Goal: Book appointment/travel/reservation

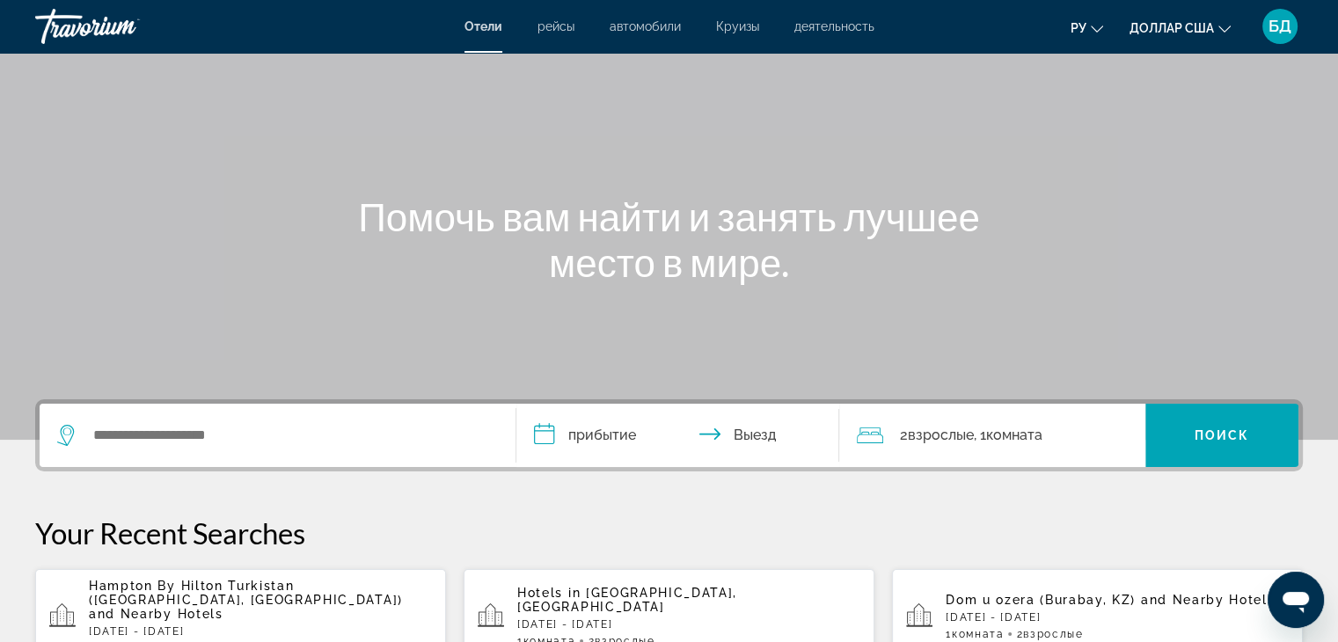
scroll to position [264, 0]
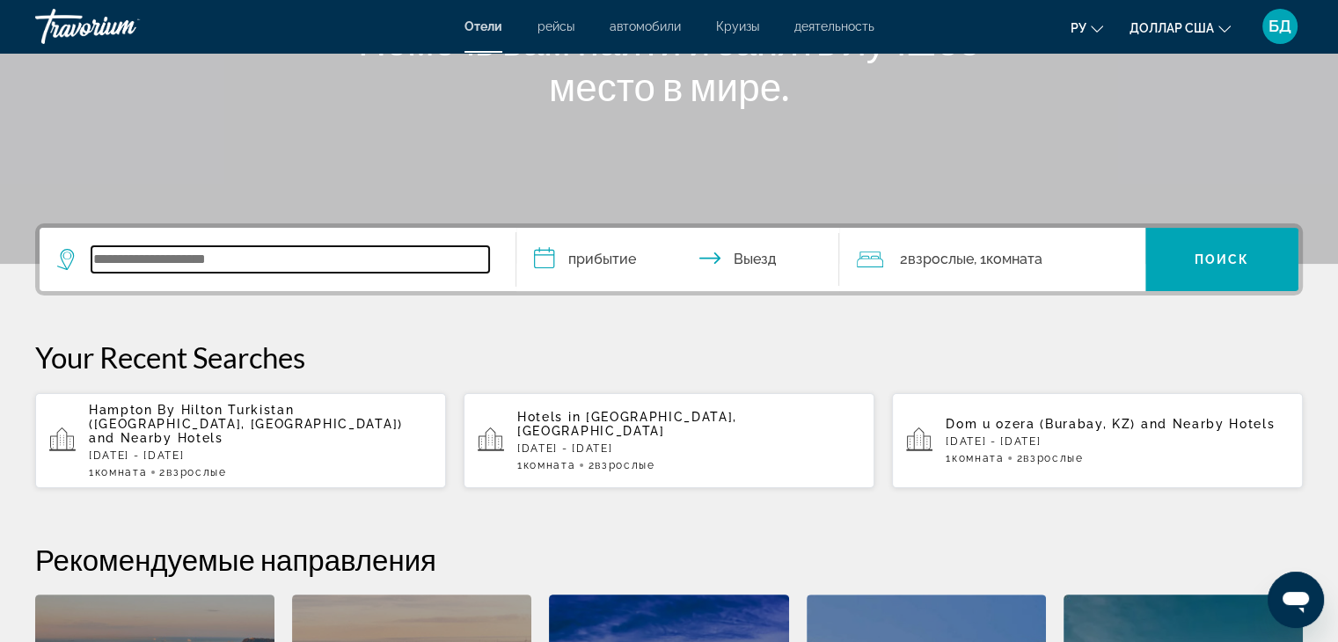
click at [139, 260] on input "Виджет поиска" at bounding box center [291, 259] width 398 height 26
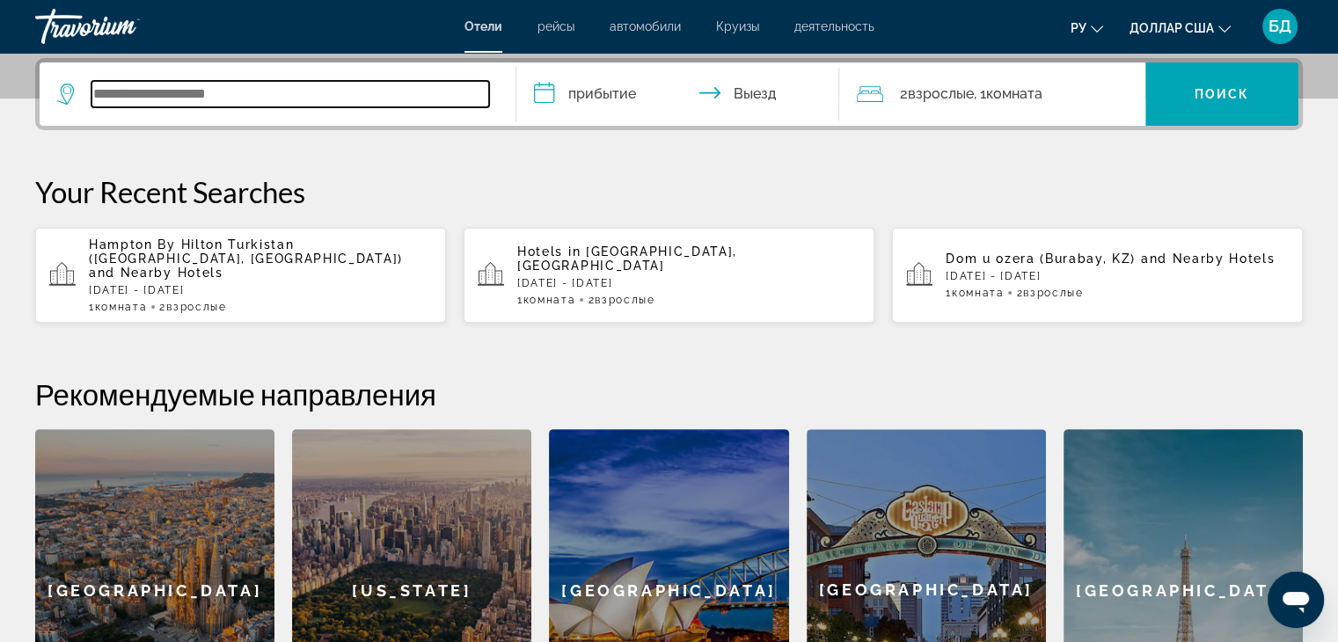
scroll to position [429, 0]
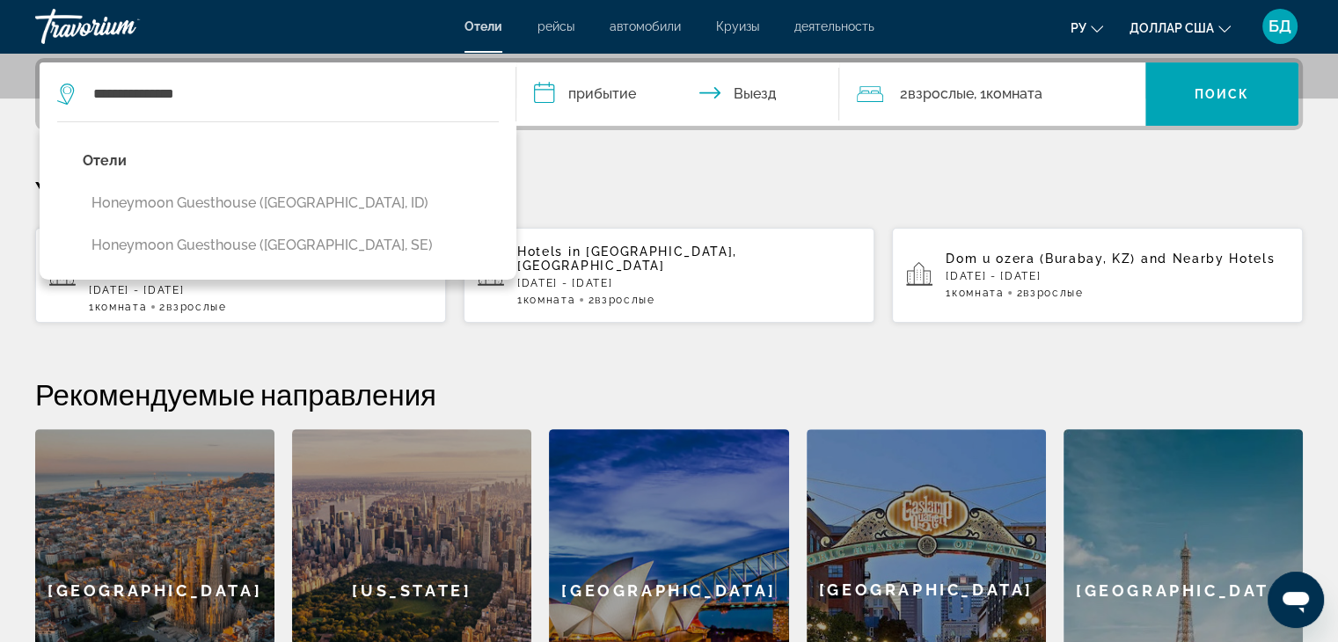
click at [220, 211] on button "Honeymoon Guesthouse ([GEOGRAPHIC_DATA], ID)" at bounding box center [291, 203] width 416 height 33
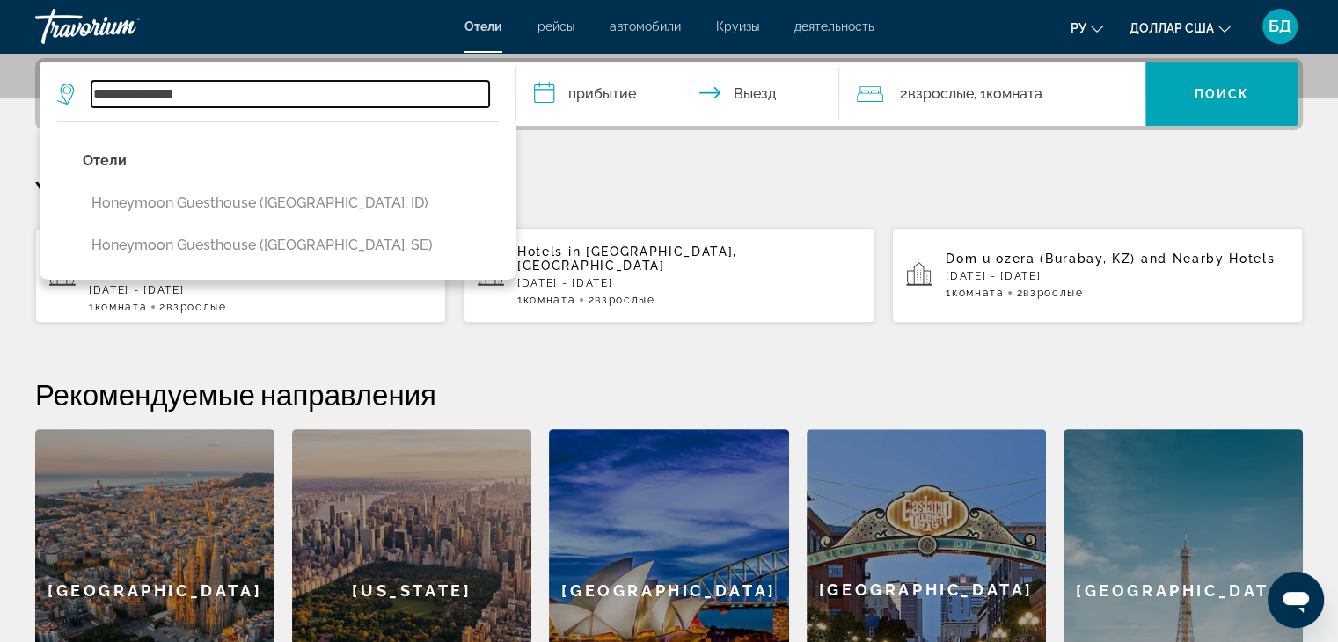
type input "**********"
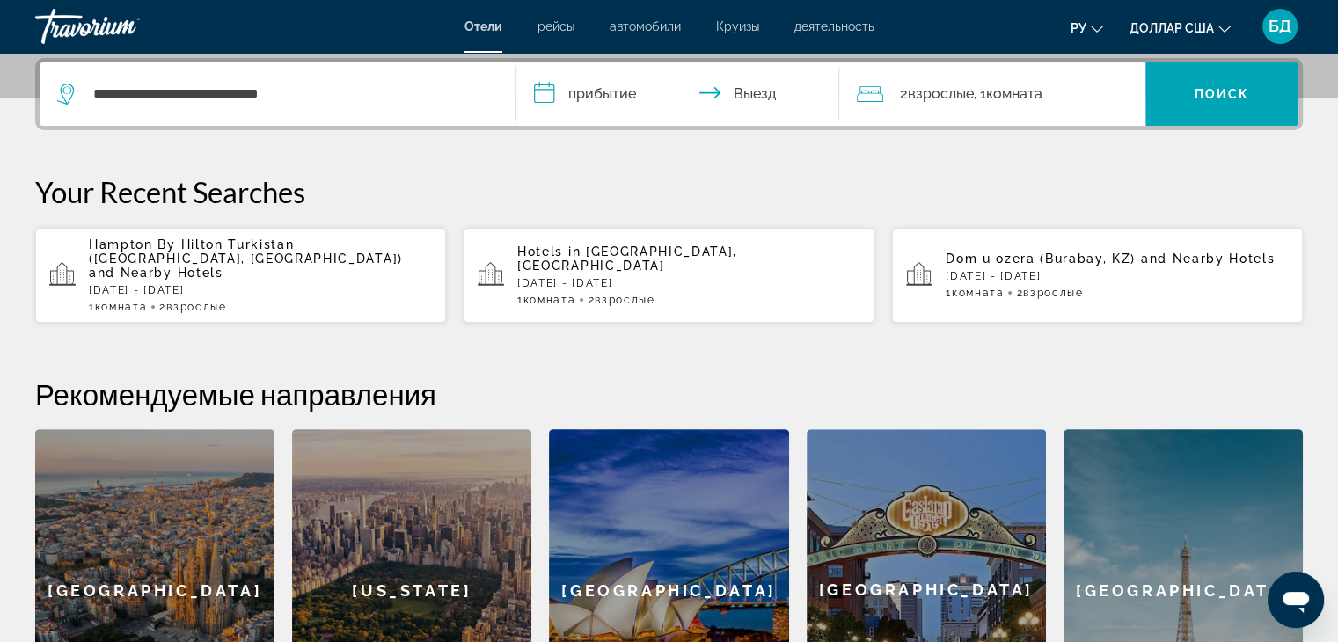
click at [595, 95] on input "**********" at bounding box center [682, 96] width 331 height 69
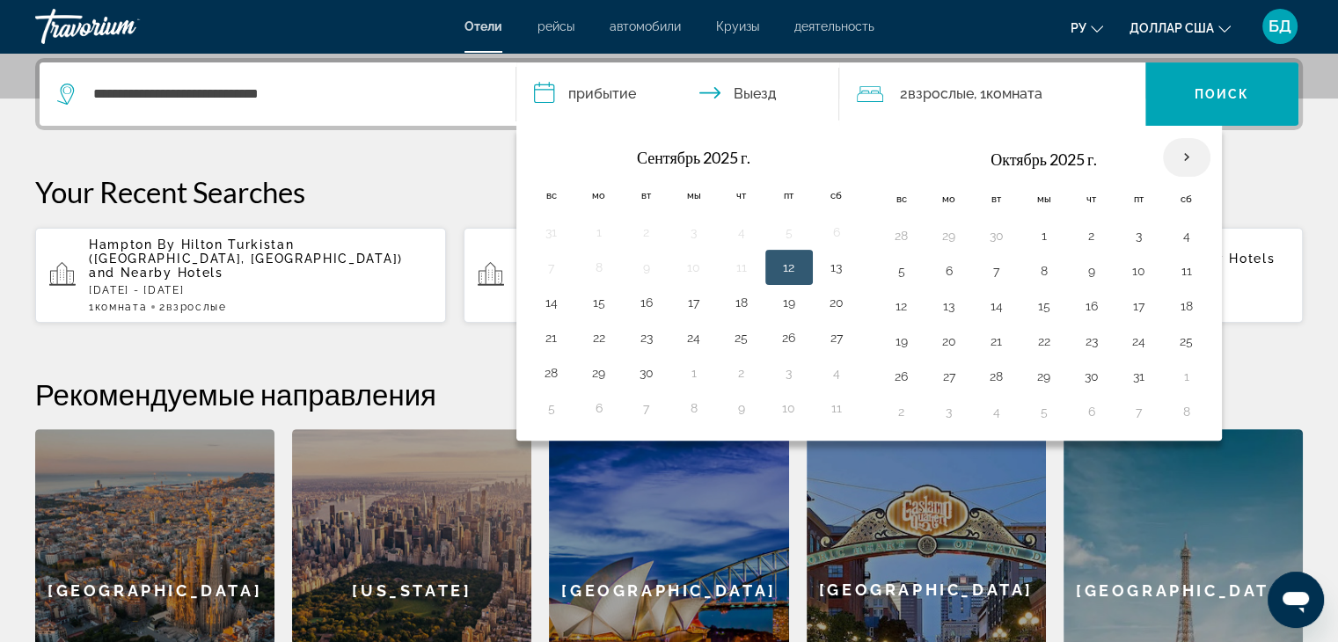
click at [1177, 165] on th "В следующем месяце" at bounding box center [1187, 157] width 48 height 39
click at [1182, 154] on th "В следующем месяце" at bounding box center [1187, 157] width 48 height 39
click at [1182, 152] on th "В следующем месяце" at bounding box center [1187, 157] width 48 height 39
drag, startPoint x: 1177, startPoint y: 156, endPoint x: 1146, endPoint y: 199, distance: 53.0
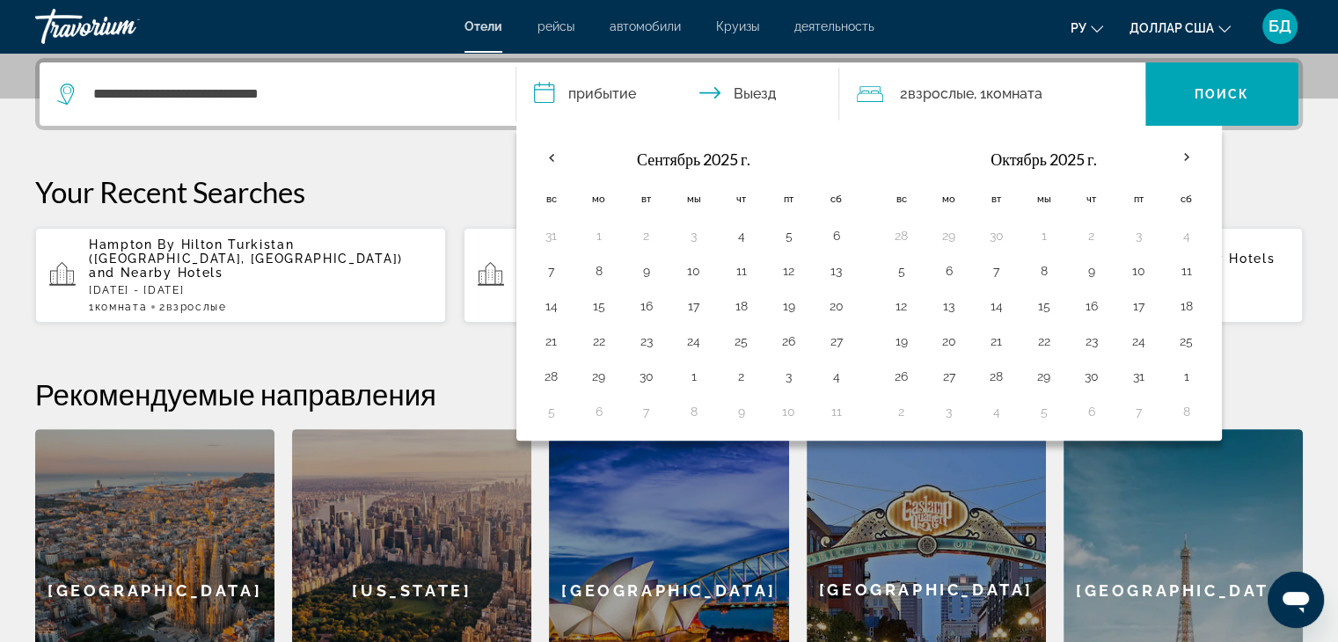
click at [1176, 156] on th "В следующем месяце" at bounding box center [1187, 157] width 48 height 39
click at [1272, 191] on p "Your Recent Searches" at bounding box center [669, 191] width 1268 height 35
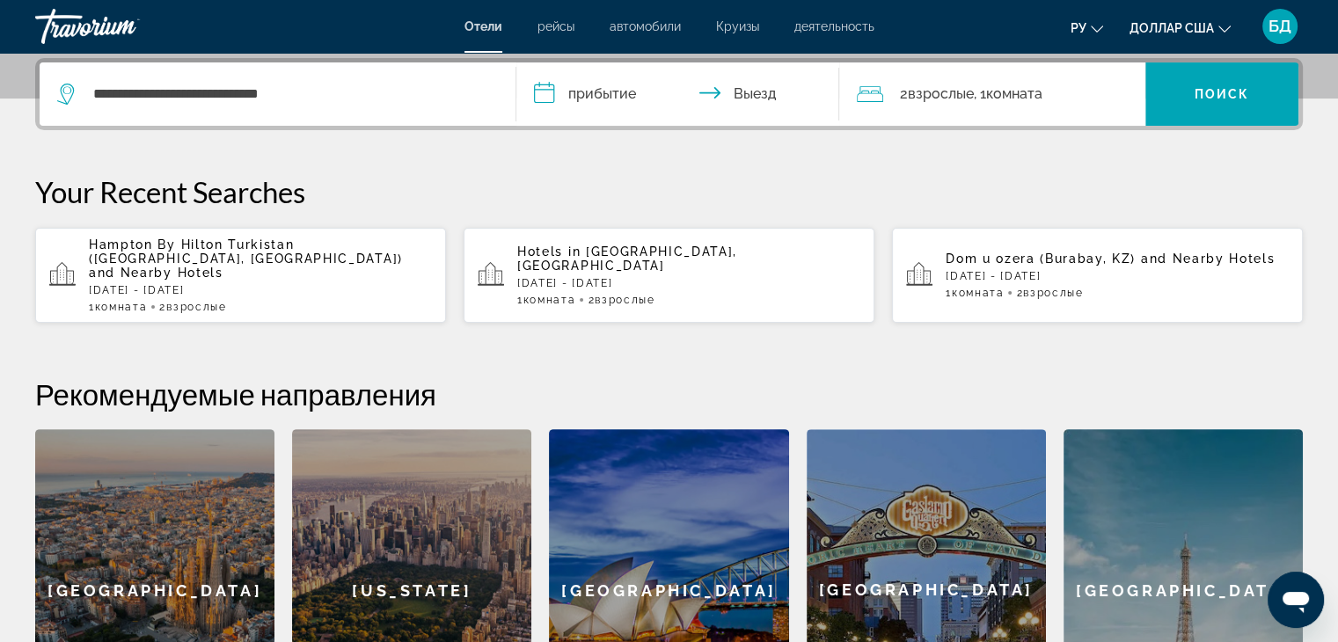
click at [609, 96] on input "**********" at bounding box center [682, 96] width 331 height 69
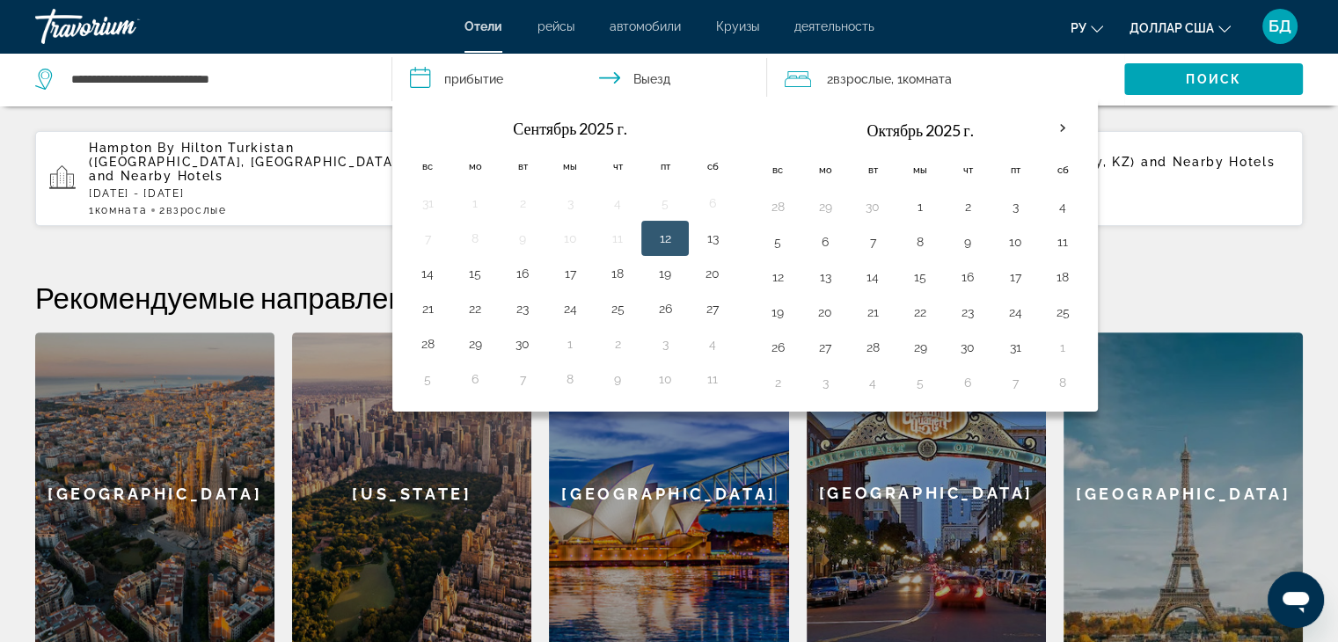
scroll to position [517, 0]
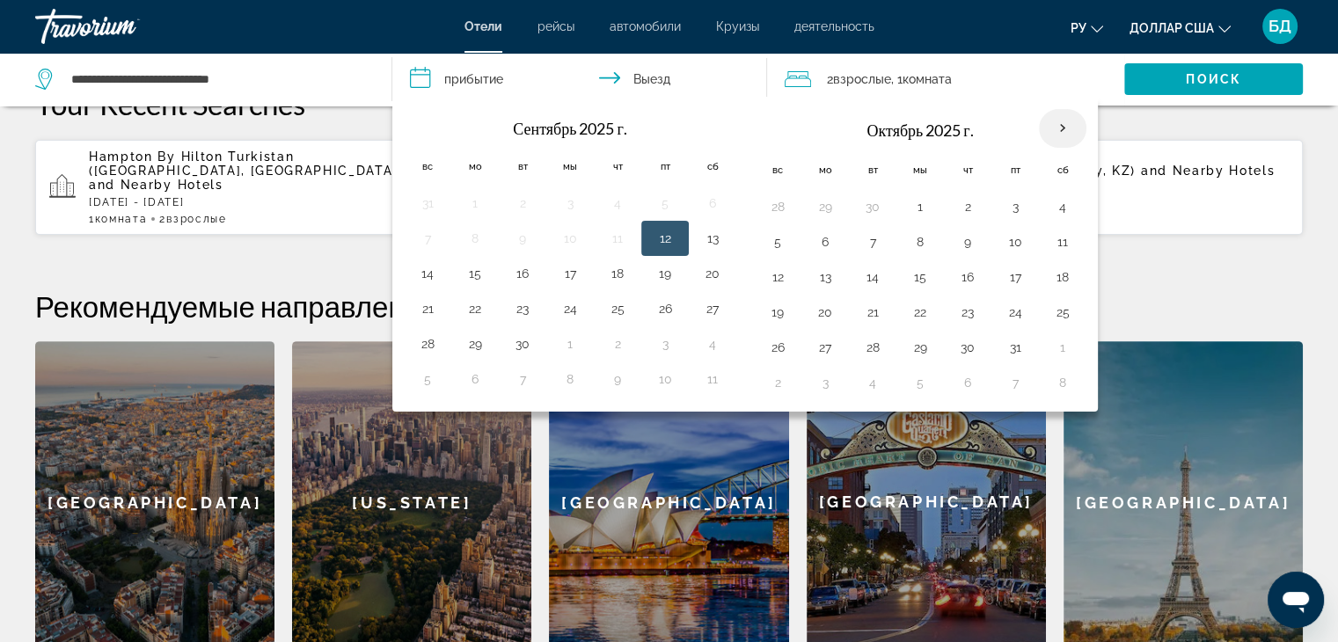
click at [1052, 128] on th "В следующем месяце" at bounding box center [1063, 128] width 48 height 39
click at [1049, 128] on th "В следующем месяце" at bounding box center [1063, 128] width 48 height 39
click at [1059, 128] on th "В следующем месяце" at bounding box center [1063, 128] width 48 height 39
click at [1051, 132] on th "В следующем месяце" at bounding box center [1063, 128] width 48 height 39
click at [1056, 133] on th "В следующем месяце" at bounding box center [1063, 128] width 48 height 39
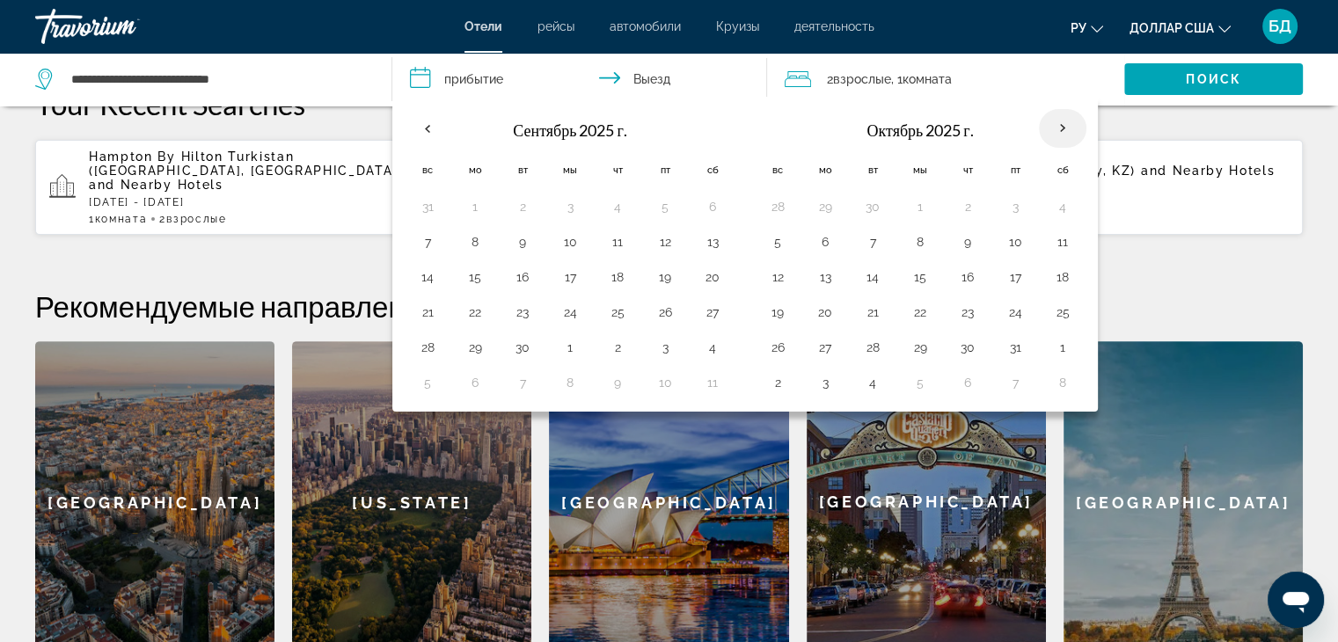
click at [1057, 138] on th "В следующем месяце" at bounding box center [1063, 128] width 48 height 39
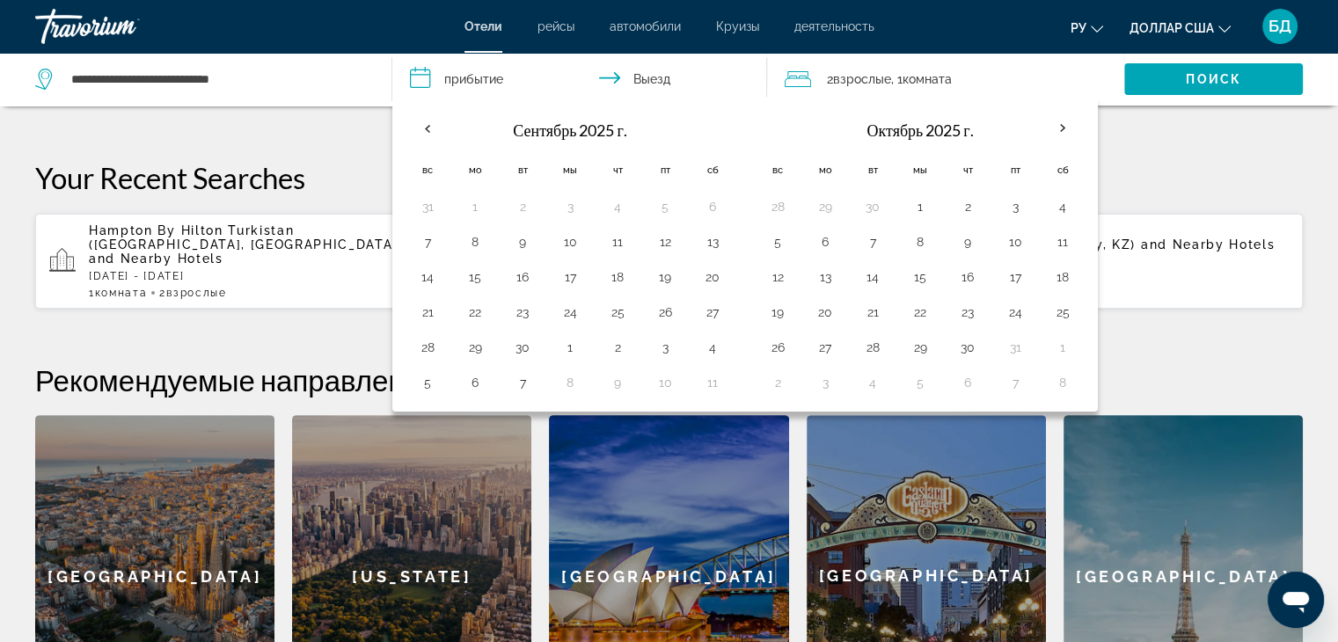
scroll to position [341, 0]
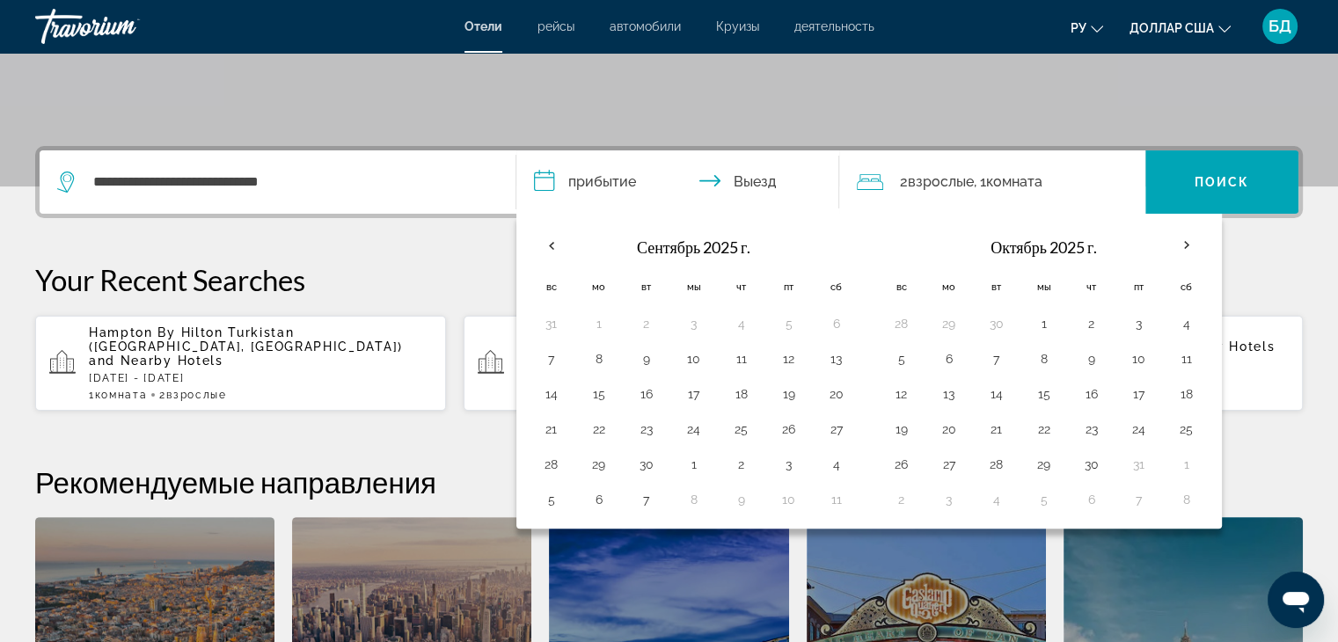
click at [403, 248] on div "**********" at bounding box center [669, 492] width 1338 height 693
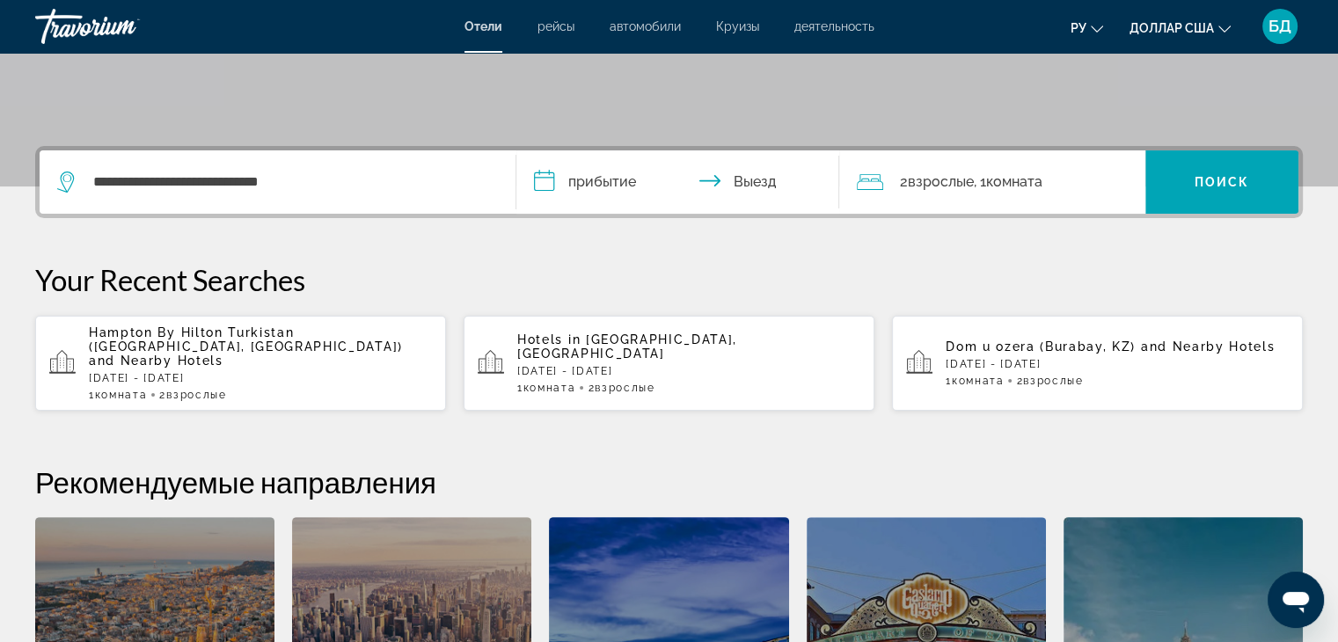
click at [556, 187] on input "**********" at bounding box center [682, 184] width 331 height 69
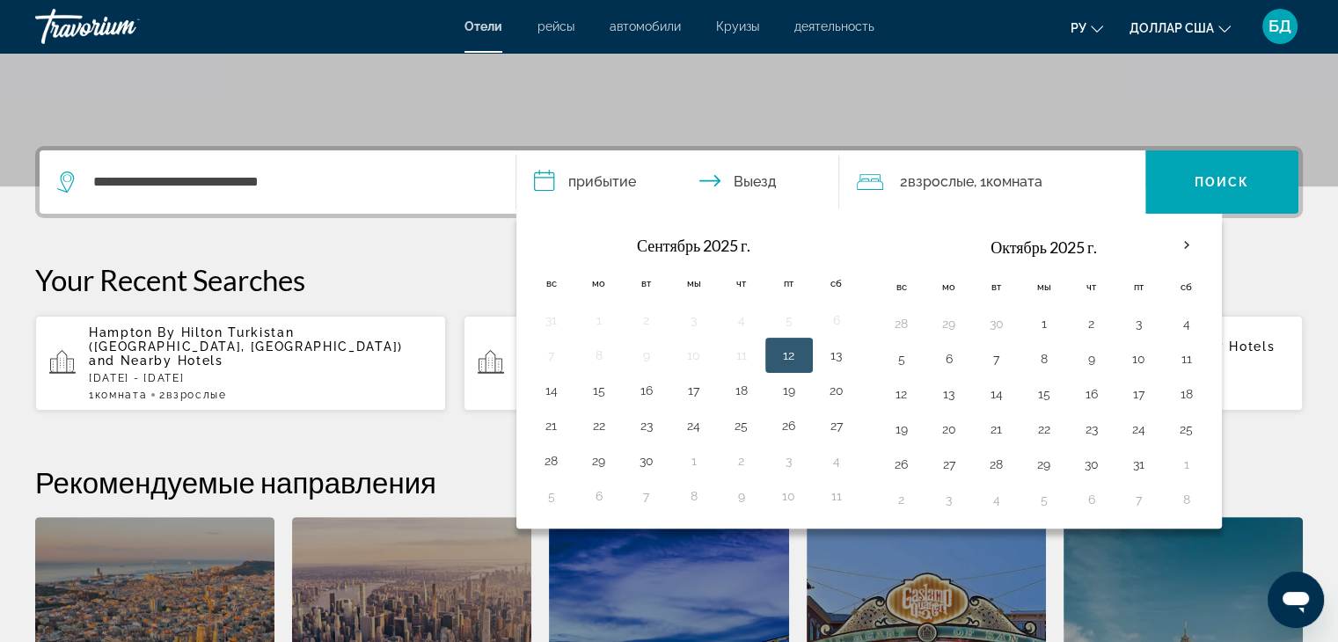
click at [722, 243] on font "Сентябрь 2025 г." at bounding box center [694, 245] width 114 height 19
click at [1185, 243] on th "В следующем месяце" at bounding box center [1187, 245] width 48 height 39
click at [1182, 245] on th "В следующем месяце" at bounding box center [1187, 245] width 48 height 39
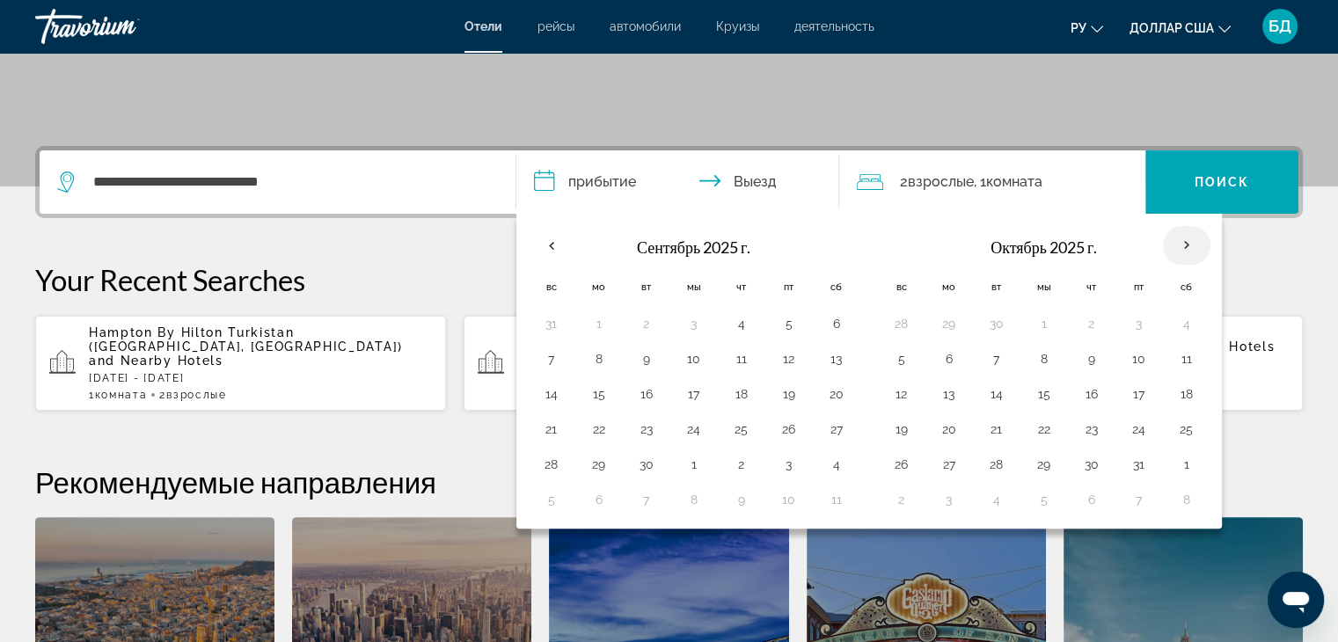
click at [1182, 245] on th "В следующем месяце" at bounding box center [1187, 245] width 48 height 39
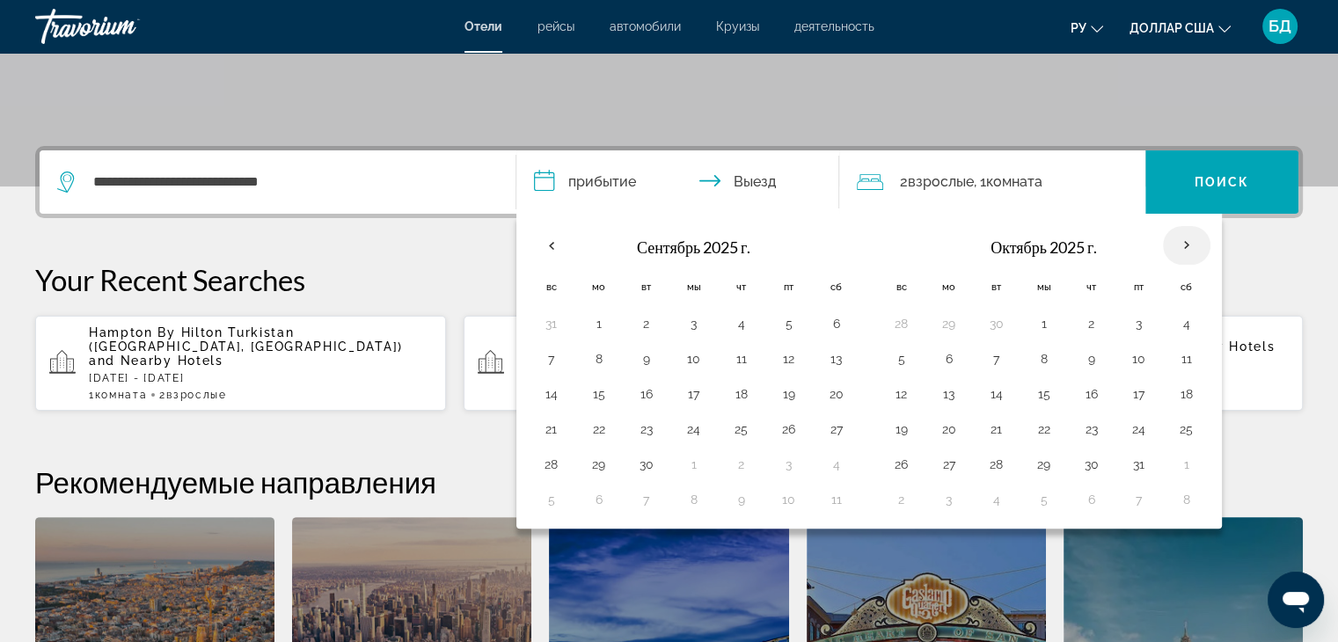
click at [1182, 245] on th "В следующем месяце" at bounding box center [1187, 245] width 48 height 39
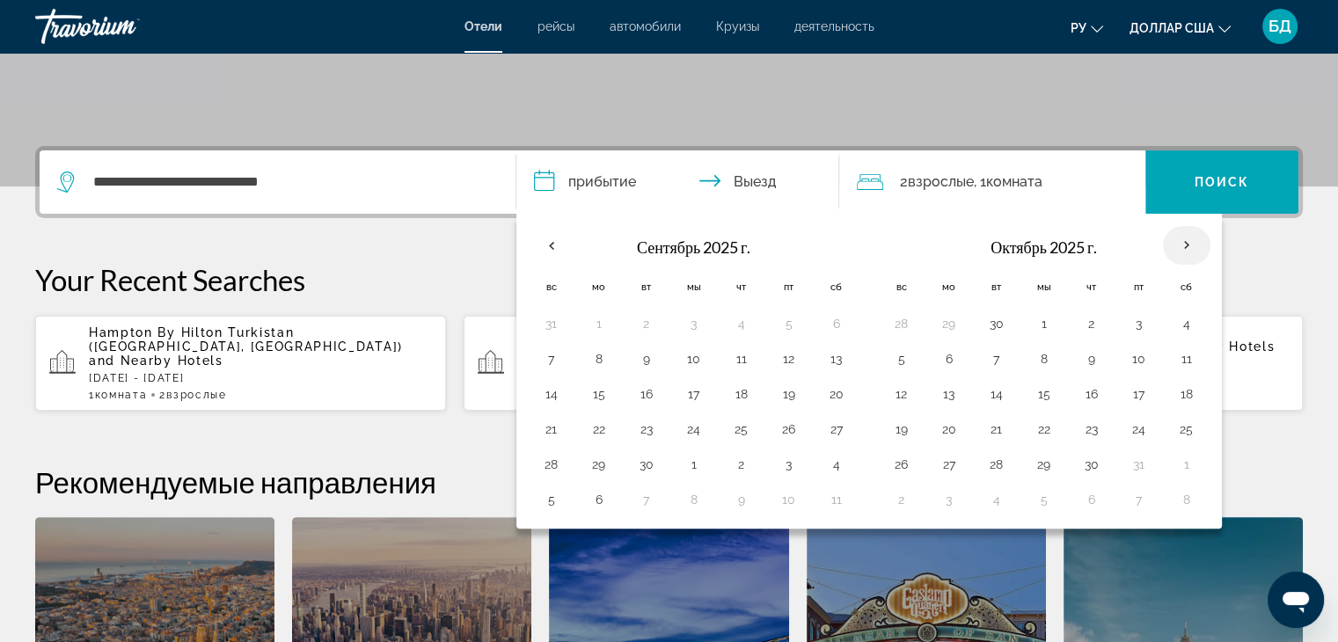
click at [1182, 245] on th "В следующем месяце" at bounding box center [1187, 245] width 48 height 39
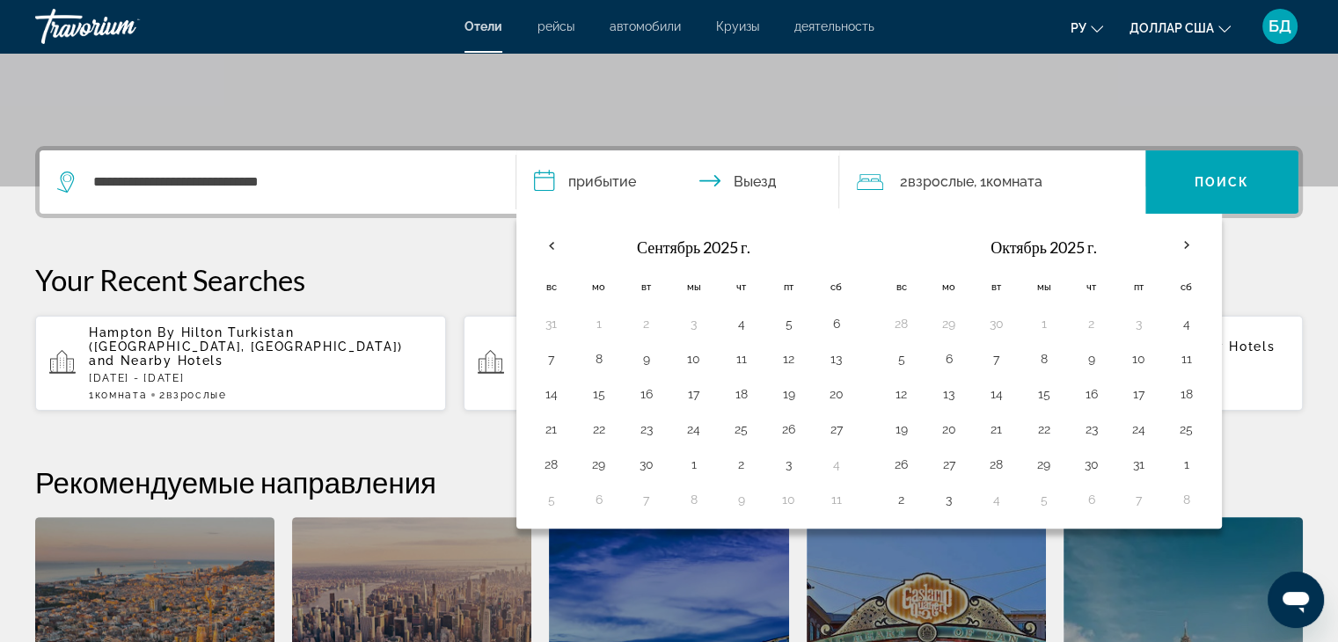
click at [1276, 266] on p "Your Recent Searches" at bounding box center [669, 279] width 1268 height 35
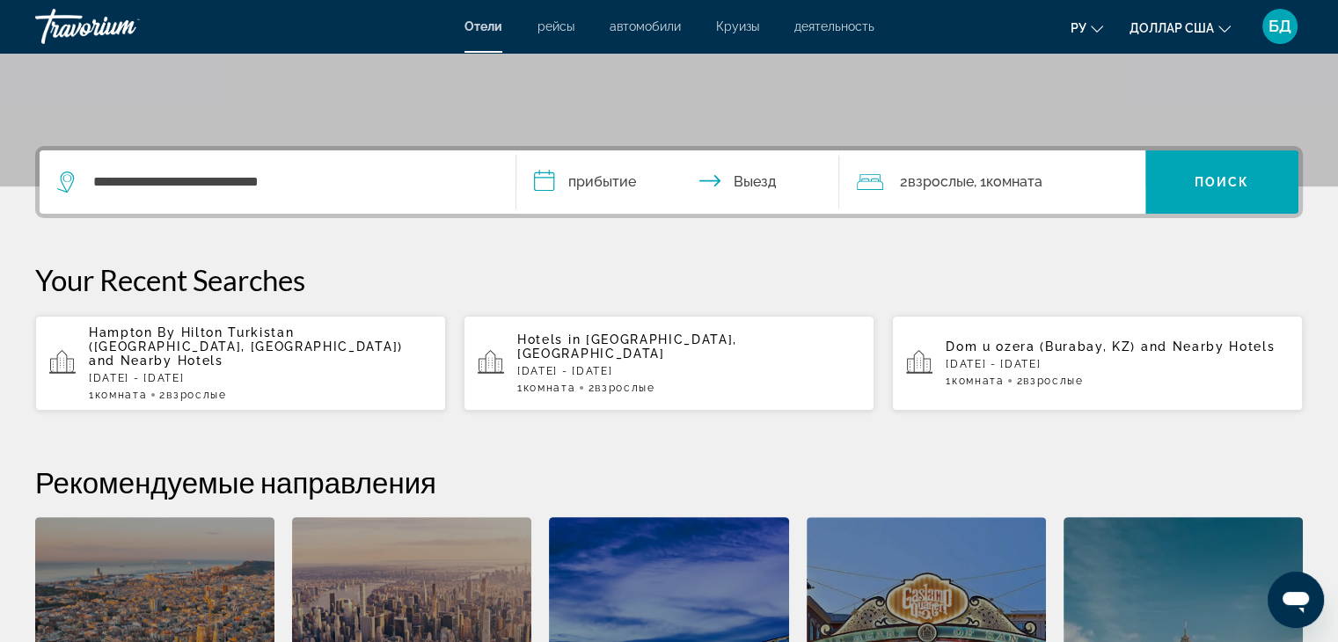
click at [609, 182] on input "**********" at bounding box center [682, 184] width 331 height 69
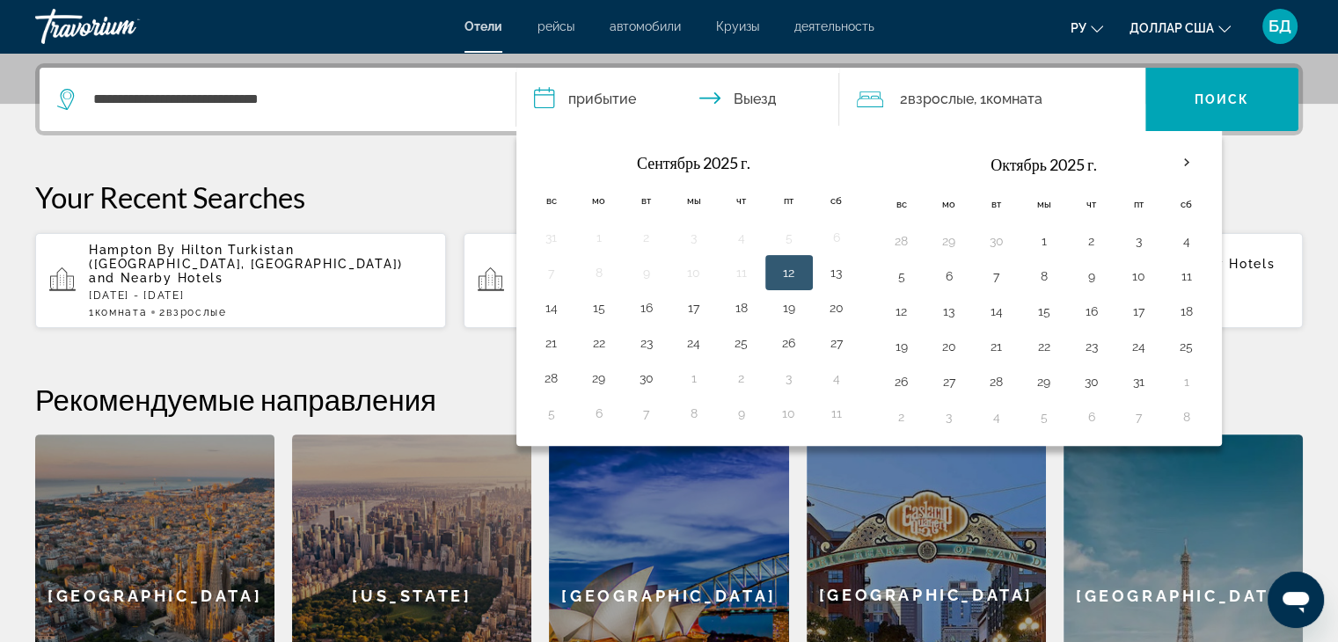
scroll to position [429, 0]
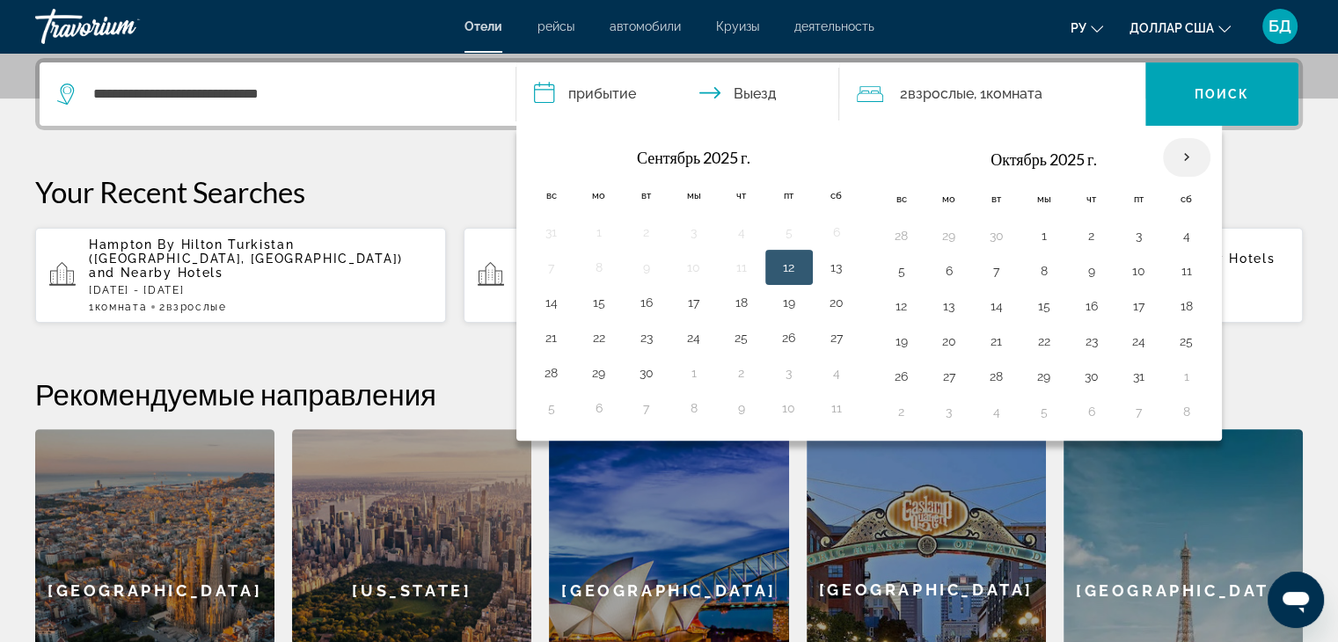
click at [1186, 159] on th "В следующем месяце" at bounding box center [1187, 157] width 48 height 39
click at [1179, 161] on th "В следующем месяце" at bounding box center [1187, 157] width 48 height 39
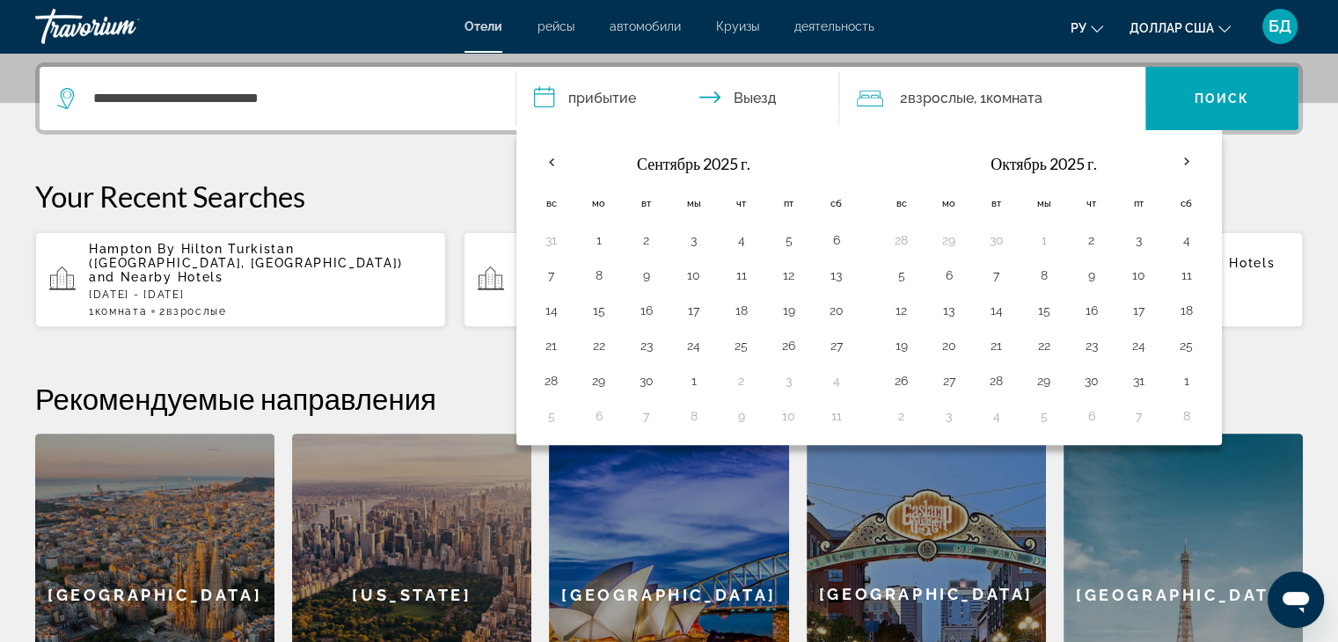
scroll to position [253, 0]
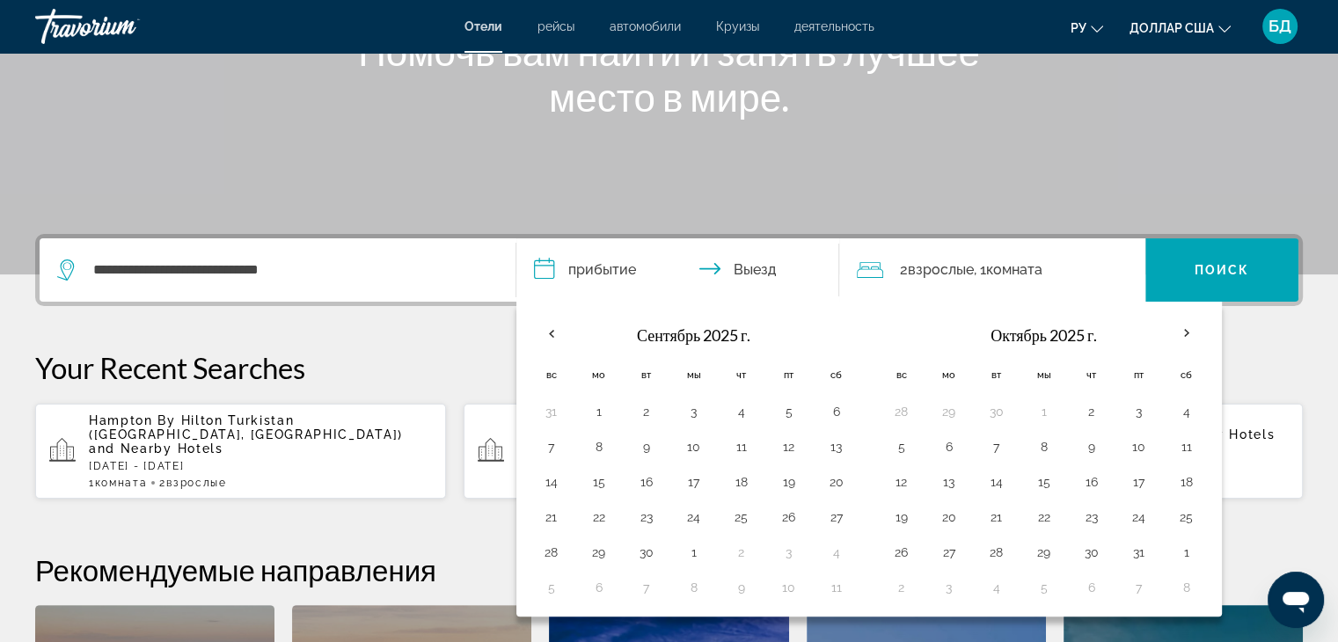
click at [723, 266] on input "**********" at bounding box center [682, 272] width 331 height 69
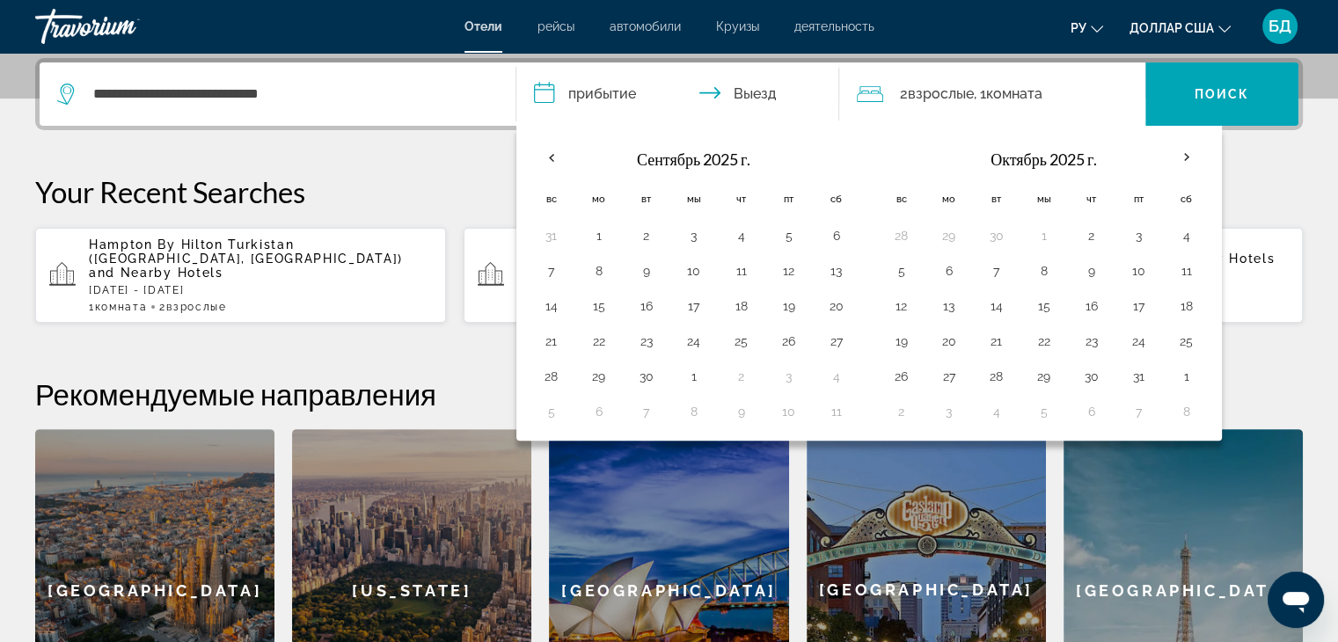
scroll to position [429, 0]
click at [571, 100] on input "**********" at bounding box center [682, 96] width 331 height 69
click at [549, 157] on th "Previous month" at bounding box center [552, 157] width 48 height 39
click at [1264, 174] on p "Your Recent Searches" at bounding box center [669, 191] width 1268 height 35
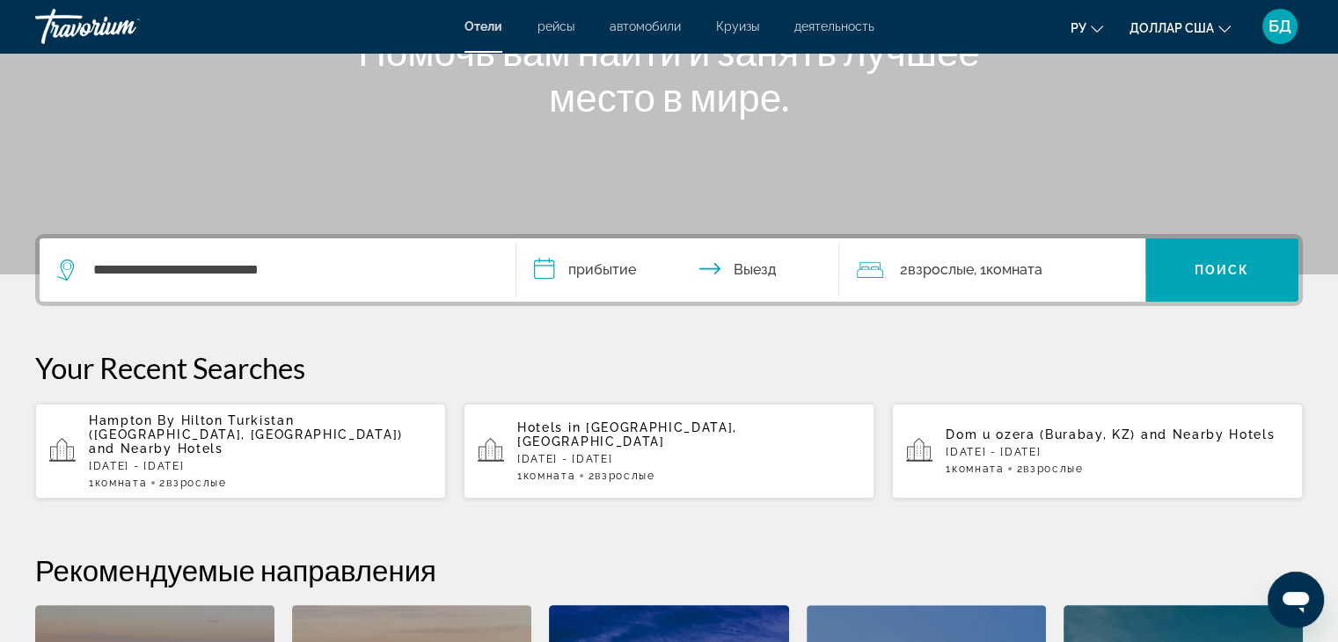
click at [569, 268] on input "**********" at bounding box center [682, 272] width 331 height 69
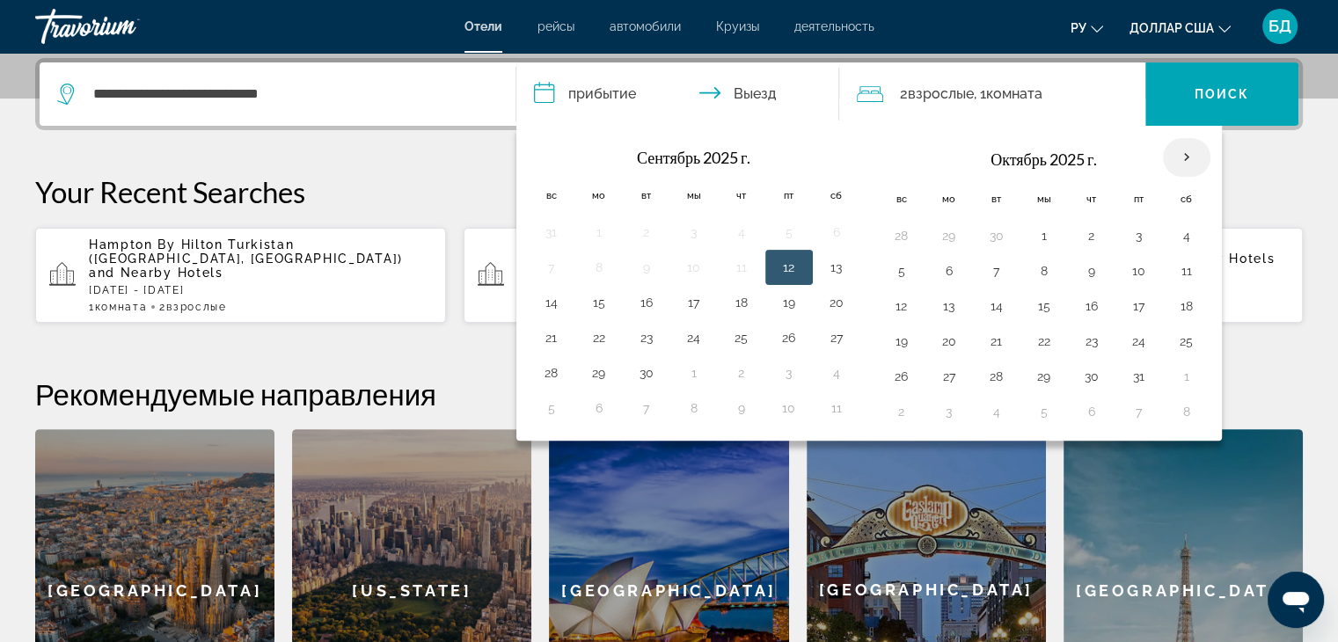
click at [1190, 158] on th "В следующем месяце" at bounding box center [1187, 157] width 48 height 39
click at [1189, 158] on th "В следующем месяце" at bounding box center [1187, 157] width 48 height 39
click at [556, 156] on th "Previous month" at bounding box center [552, 157] width 48 height 39
click at [557, 157] on th "Previous month" at bounding box center [552, 157] width 48 height 39
click at [557, 157] on th "Даты заезда и выезда" at bounding box center [552, 156] width 48 height 39
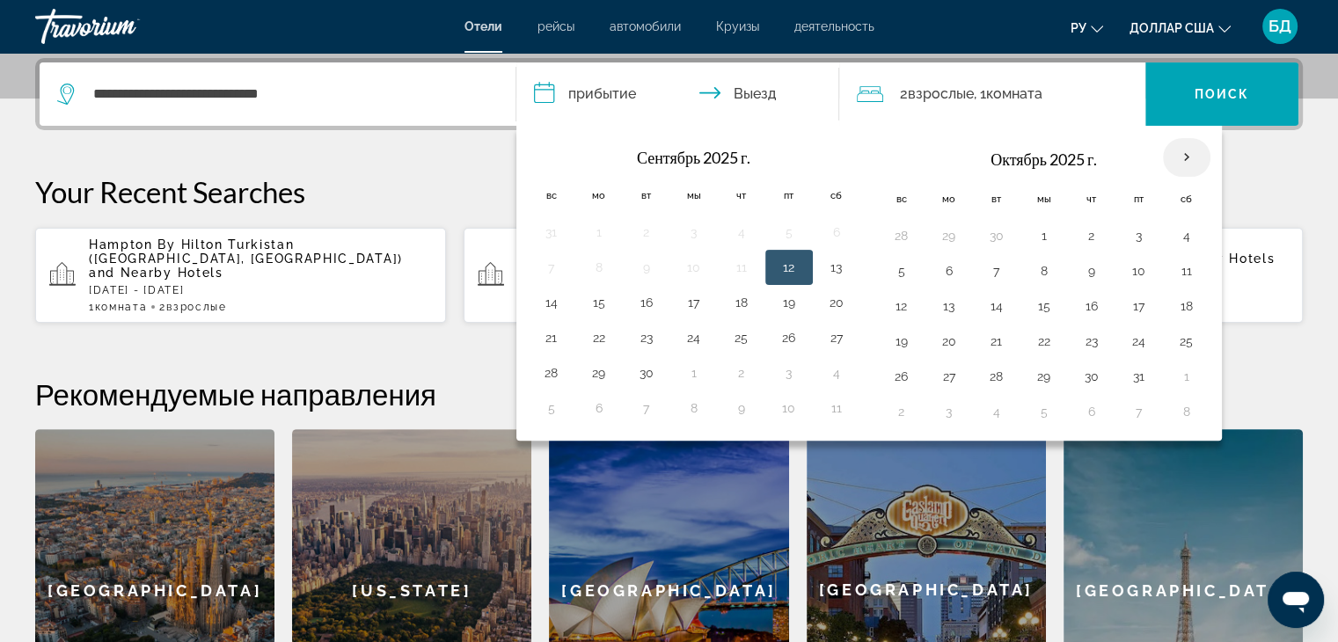
click at [1197, 155] on th "В следующем месяце" at bounding box center [1187, 157] width 48 height 39
click at [1194, 157] on th "В следующем месяце" at bounding box center [1187, 157] width 48 height 39
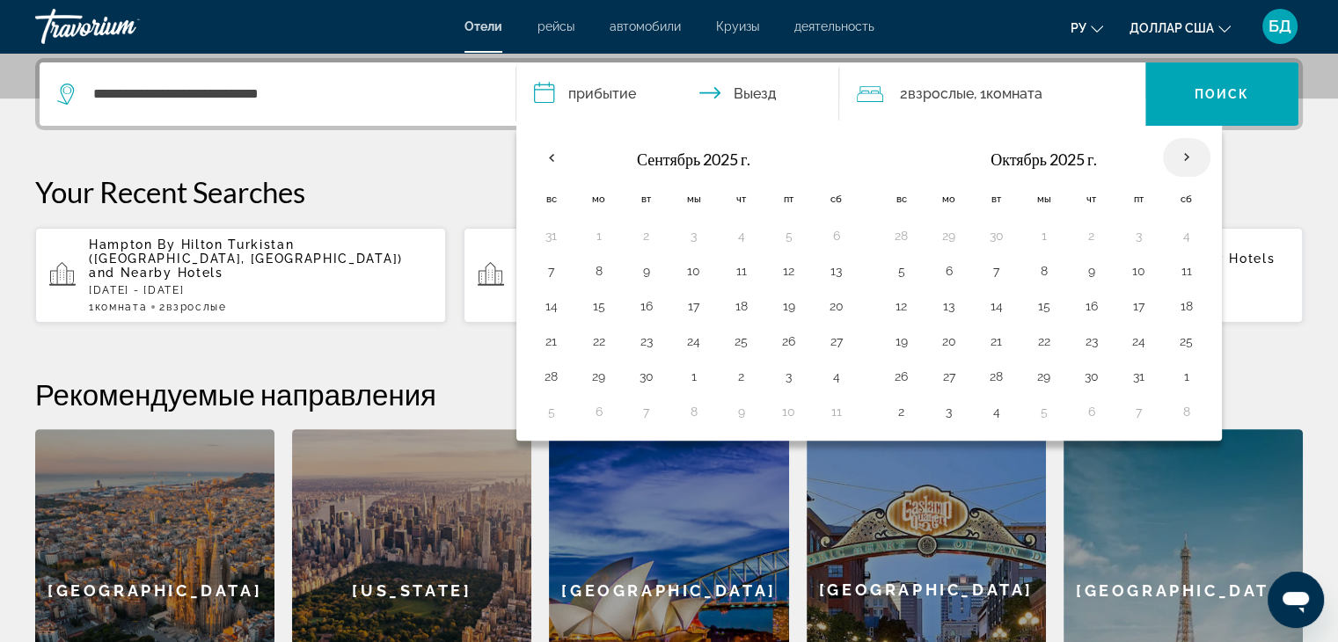
click at [1194, 157] on th "В следующем месяце" at bounding box center [1187, 157] width 48 height 39
click at [1275, 180] on p "Your Recent Searches" at bounding box center [669, 191] width 1268 height 35
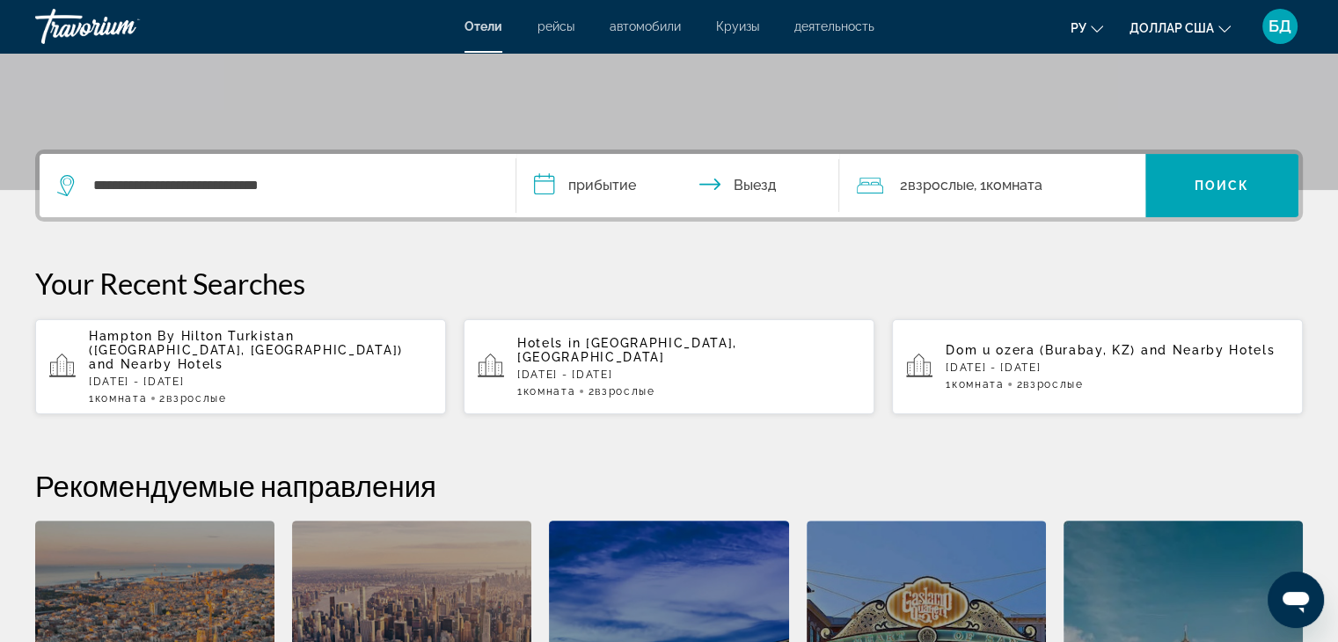
scroll to position [168, 0]
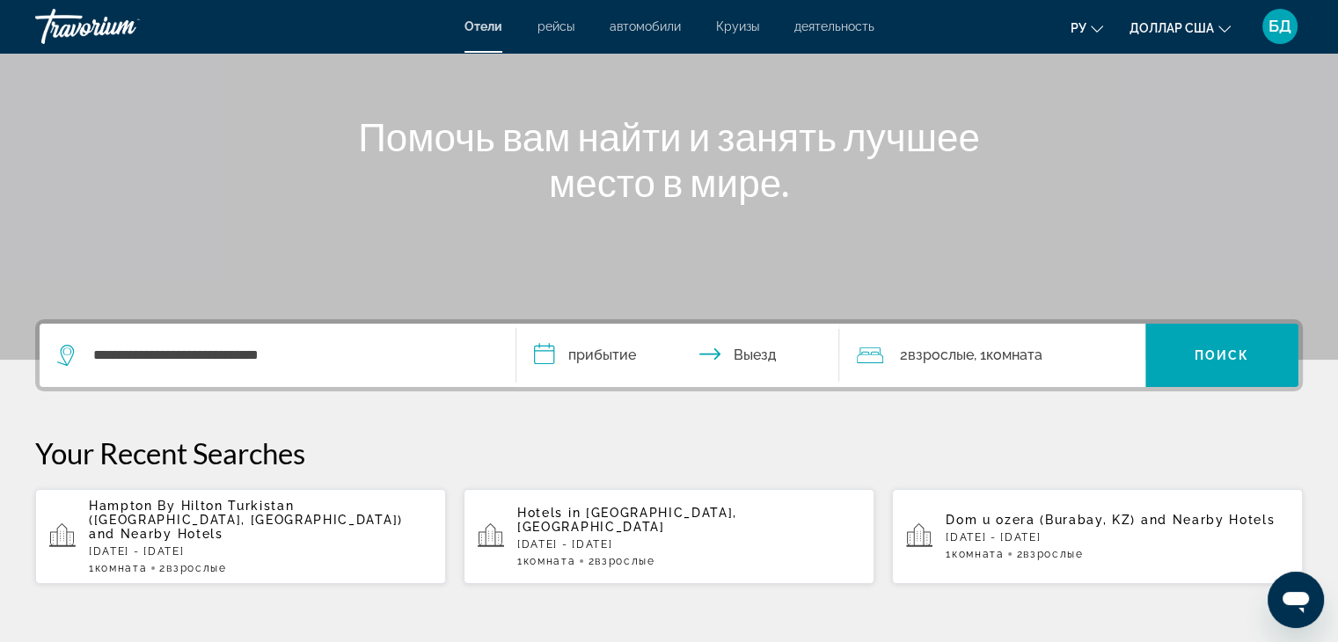
click at [619, 359] on input "**********" at bounding box center [682, 358] width 331 height 69
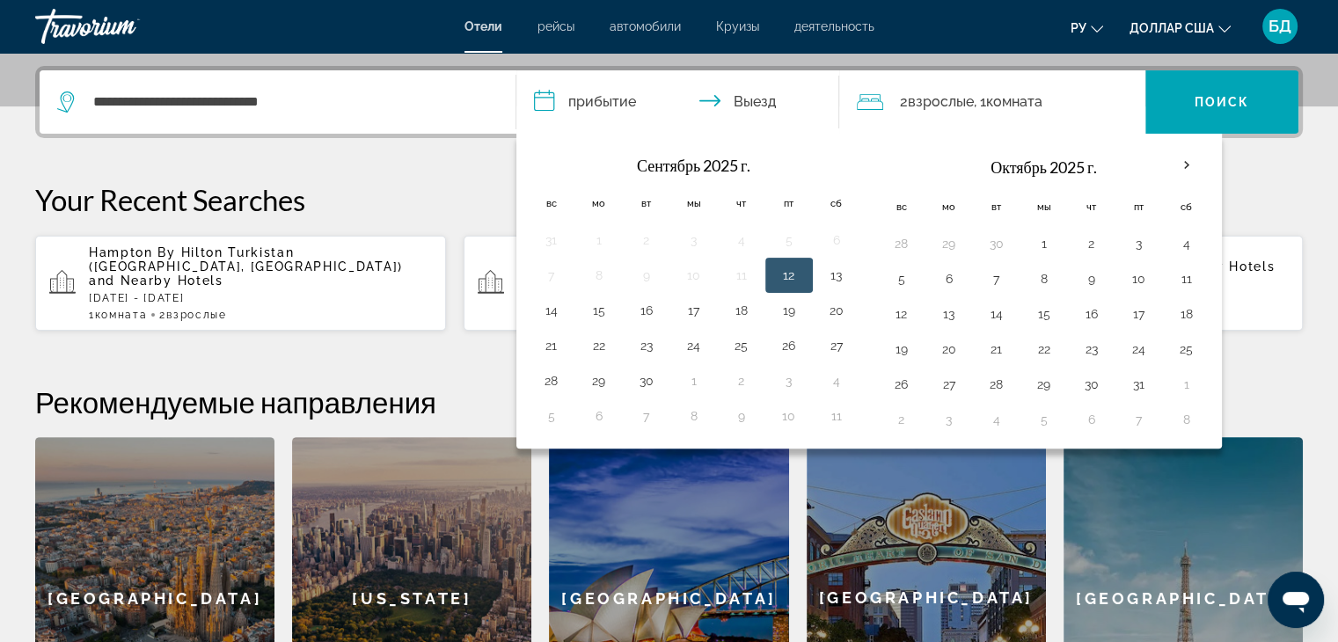
scroll to position [429, 0]
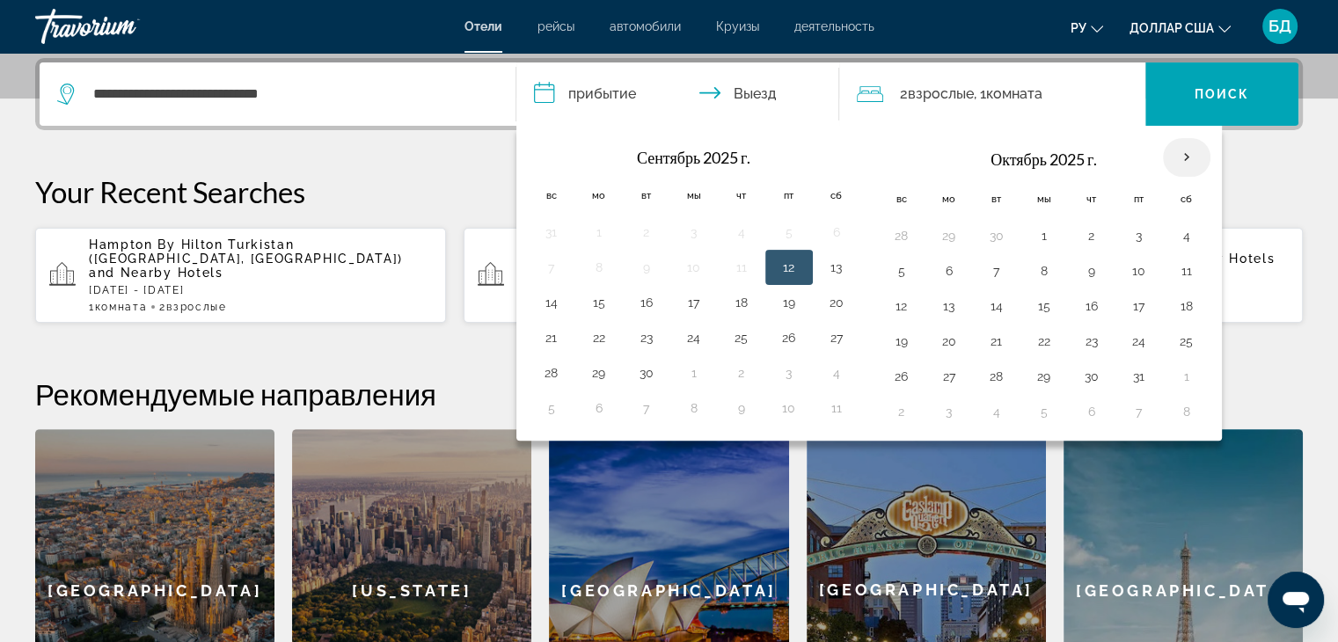
click at [1176, 160] on th "В следующем месяце" at bounding box center [1187, 157] width 48 height 39
click at [1168, 157] on th "В следующем месяце" at bounding box center [1187, 157] width 48 height 39
